Goal: Task Accomplishment & Management: Complete application form

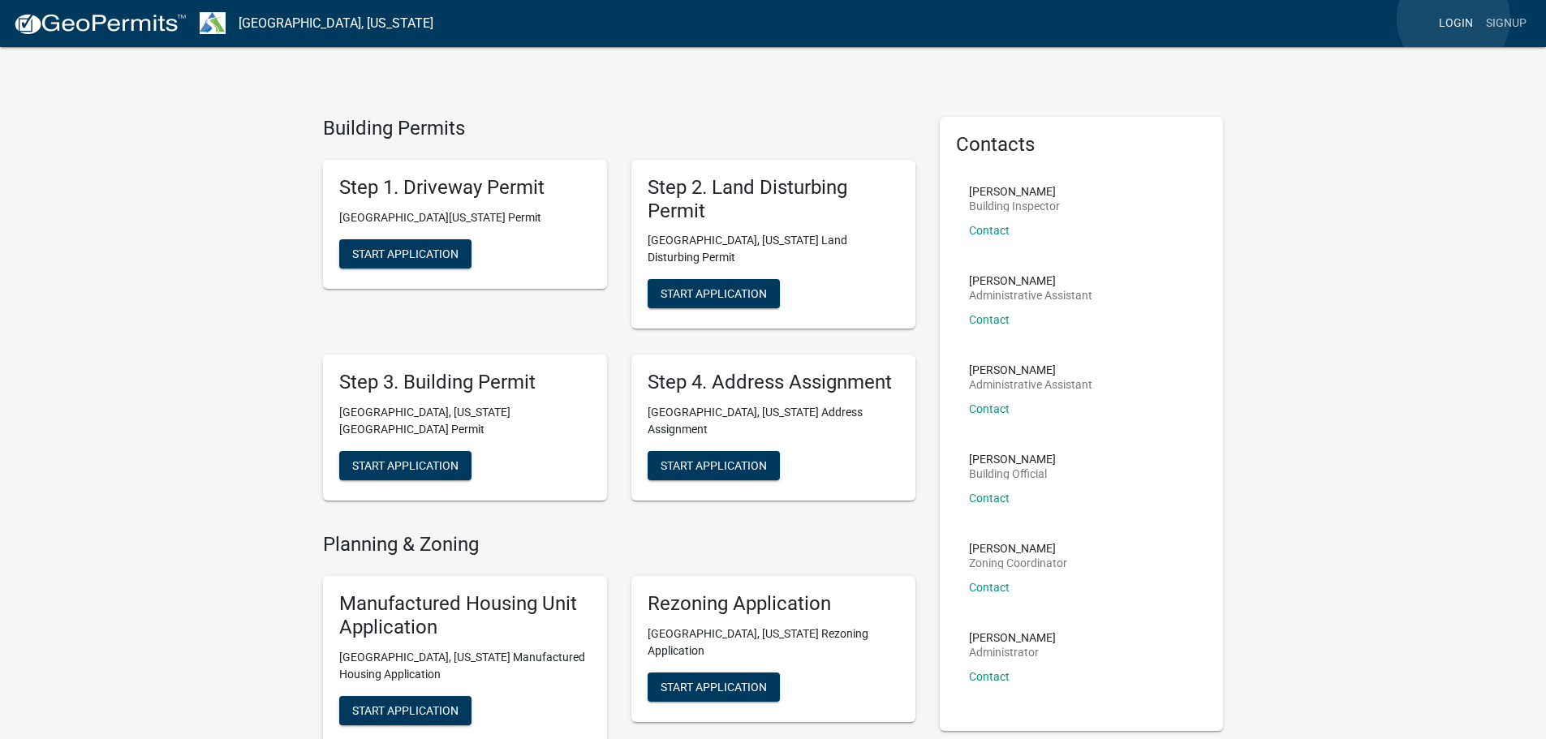
click at [1453, 19] on link "Login" at bounding box center [1455, 23] width 47 height 31
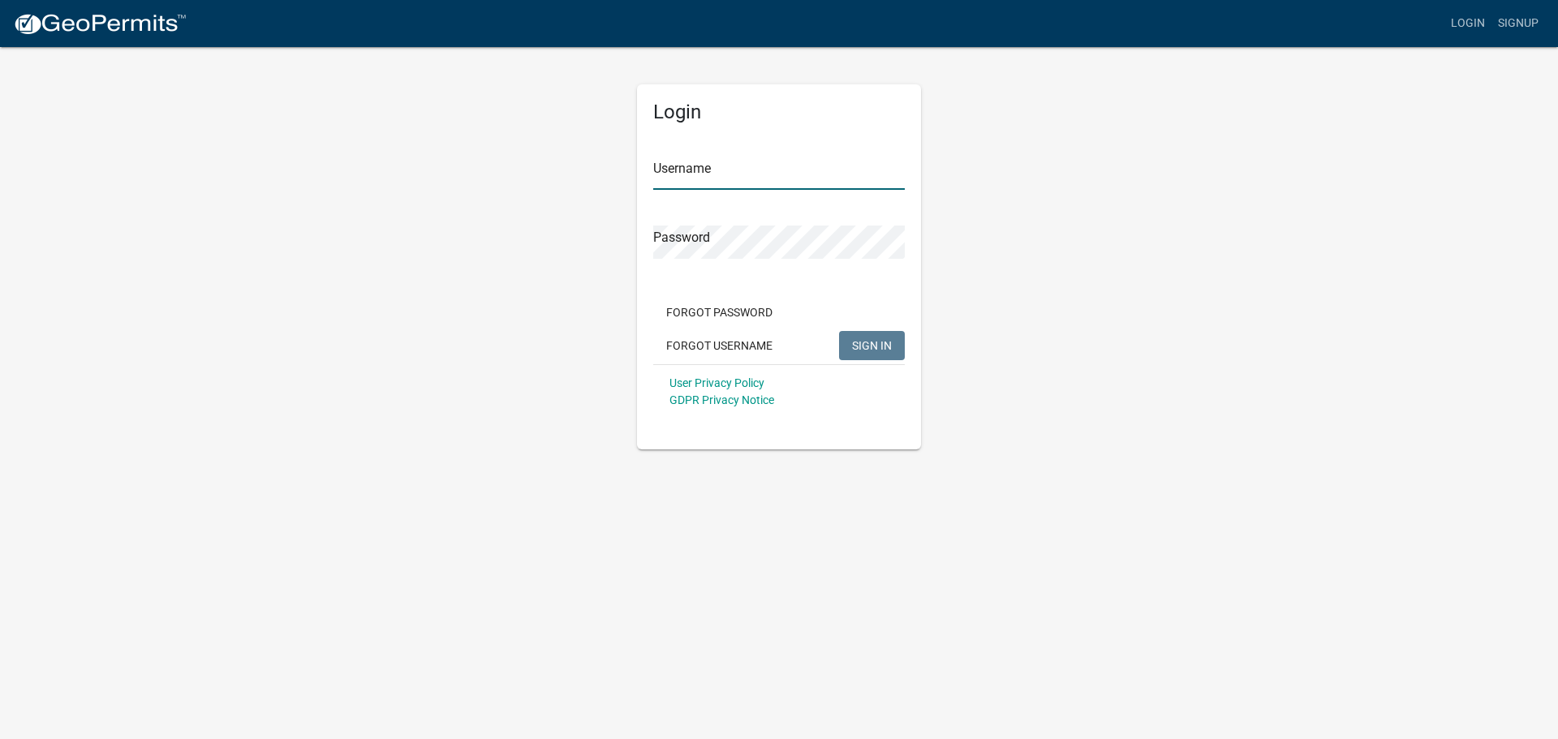
click at [679, 175] on input "Username" at bounding box center [779, 173] width 252 height 33
type input "timmurphy"
click at [839, 331] on button "SIGN IN" at bounding box center [872, 345] width 66 height 29
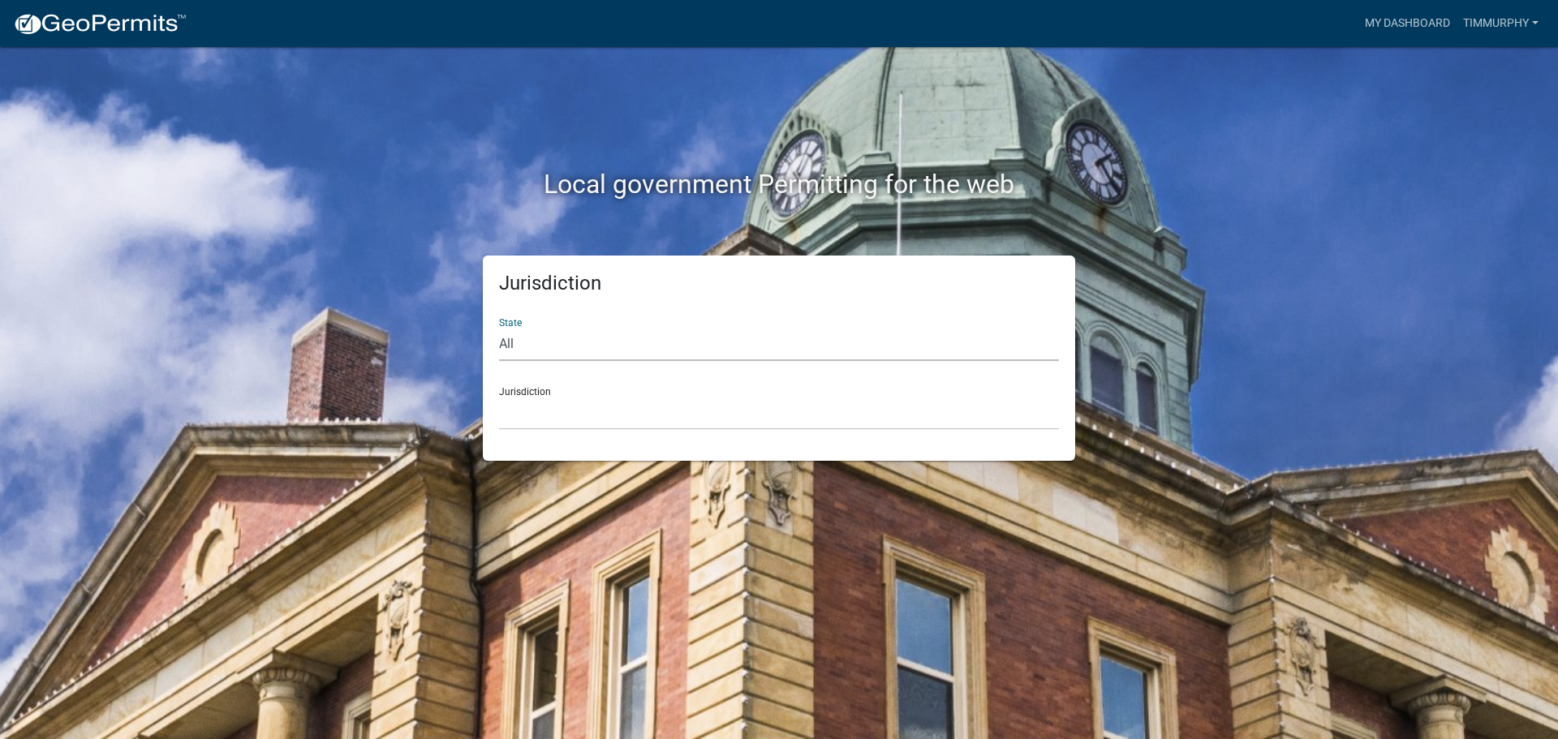
click at [518, 342] on select "All [US_STATE] [US_STATE] [US_STATE] [US_STATE] [US_STATE] [US_STATE] [US_STATE…" at bounding box center [779, 344] width 560 height 33
select select "[US_STATE]"
click at [499, 328] on select "All [US_STATE] [US_STATE] [US_STATE] [US_STATE] [US_STATE] [US_STATE] [US_STATE…" at bounding box center [779, 344] width 560 height 33
click at [527, 416] on select "[GEOGRAPHIC_DATA], [US_STATE][PERSON_NAME][GEOGRAPHIC_DATA], [US_STATE][PERSON_…" at bounding box center [779, 413] width 560 height 33
